Goal: Task Accomplishment & Management: Use online tool/utility

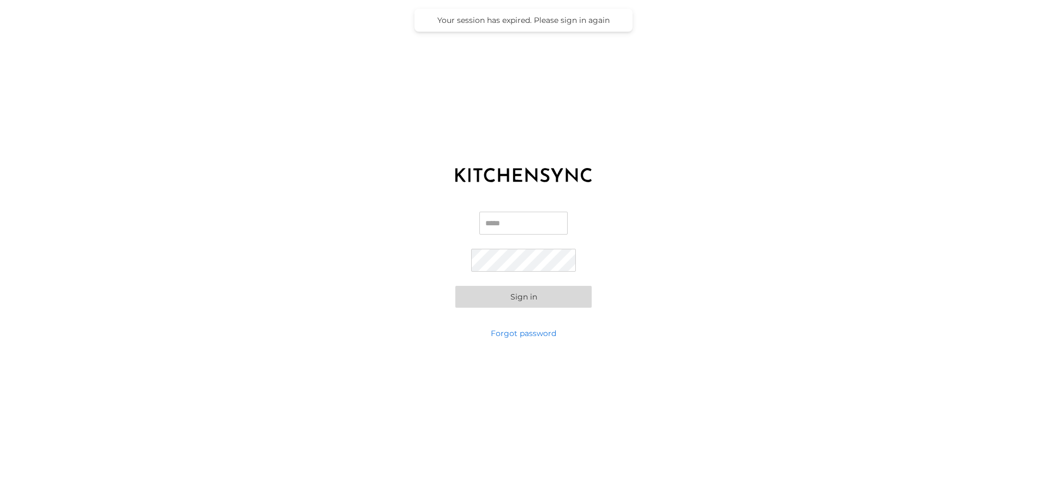
type input "**********"
click at [520, 303] on button "Sign in" at bounding box center [523, 297] width 136 height 22
